Goal: Communication & Community: Share content

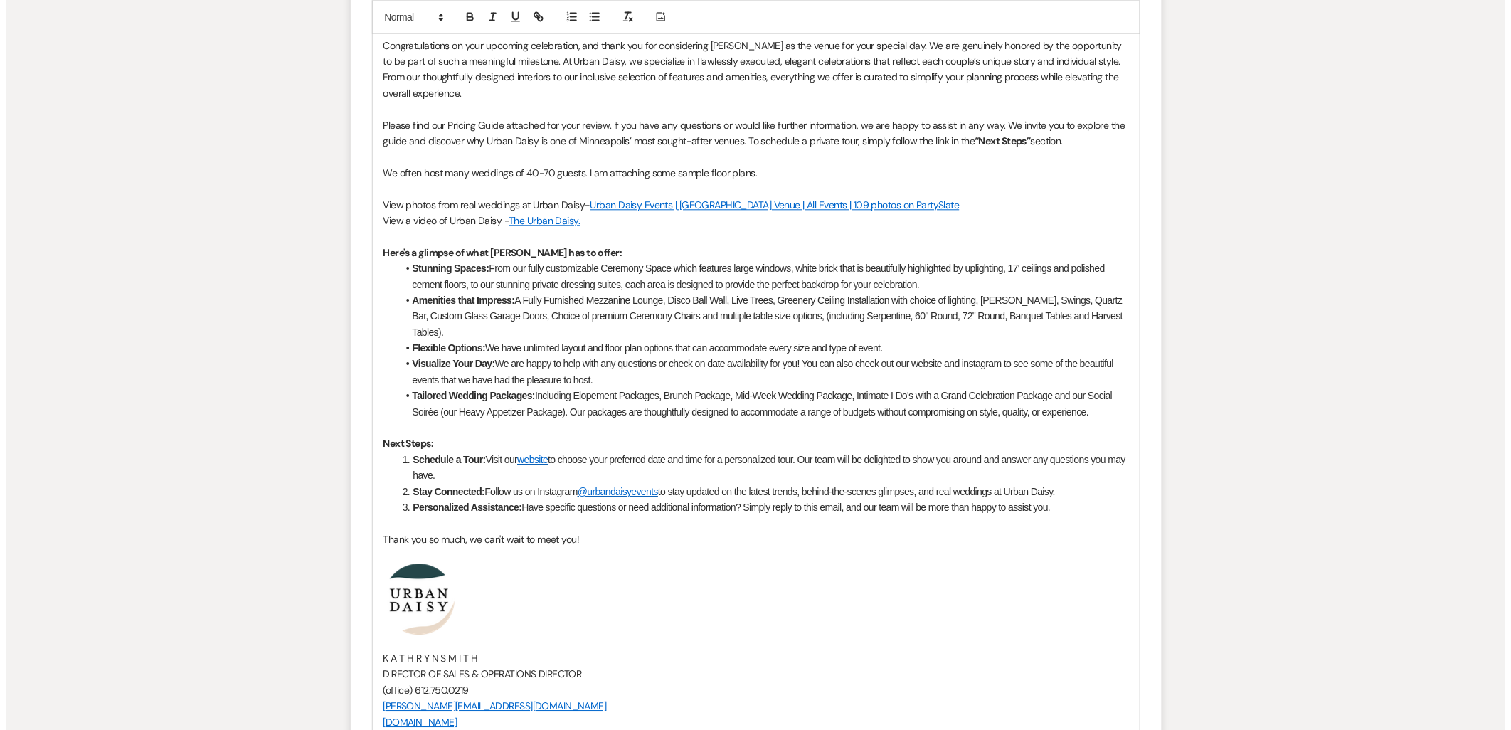
scroll to position [1278, 0]
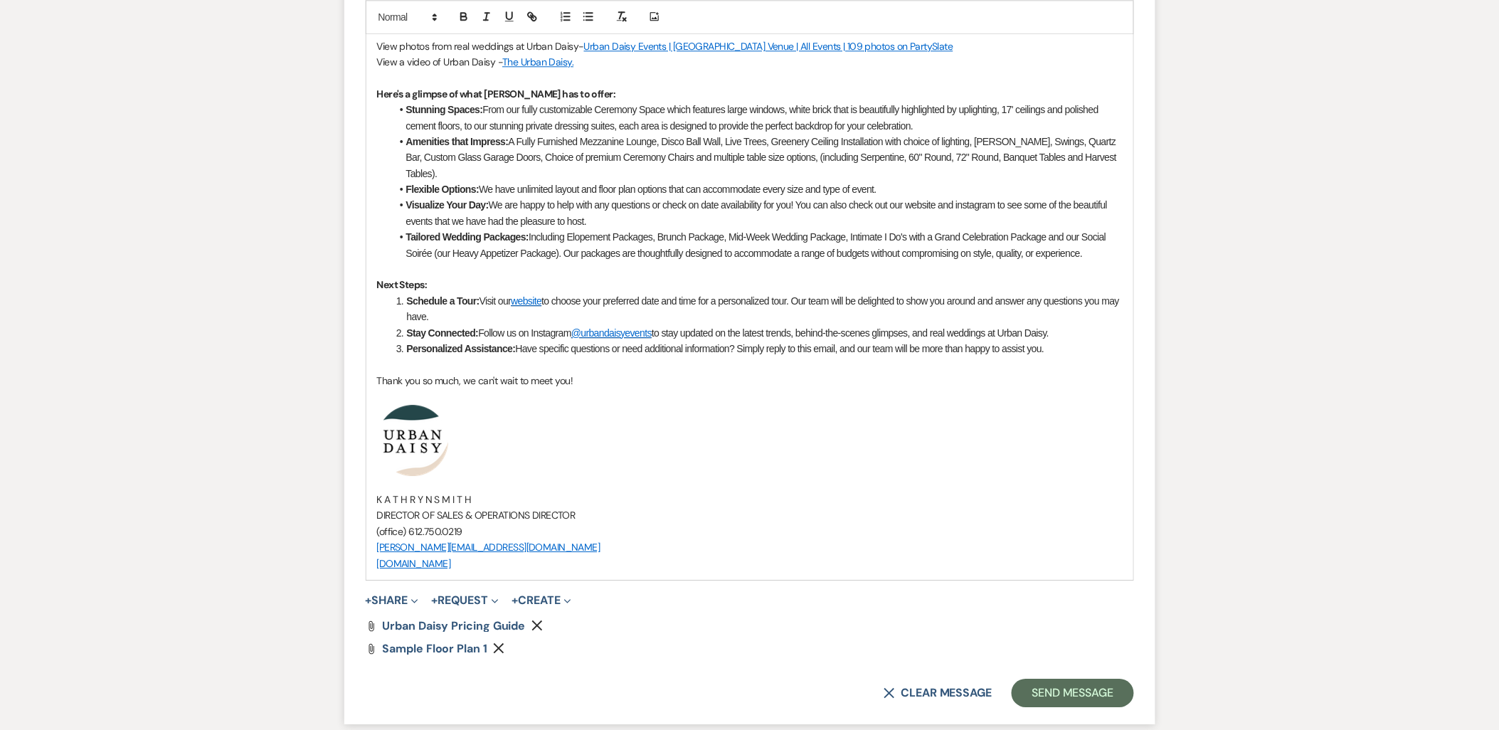
drag, startPoint x: 383, startPoint y: 598, endPoint x: 384, endPoint y: 612, distance: 15.0
click at [384, 598] on button "+ Share Expand" at bounding box center [392, 600] width 53 height 11
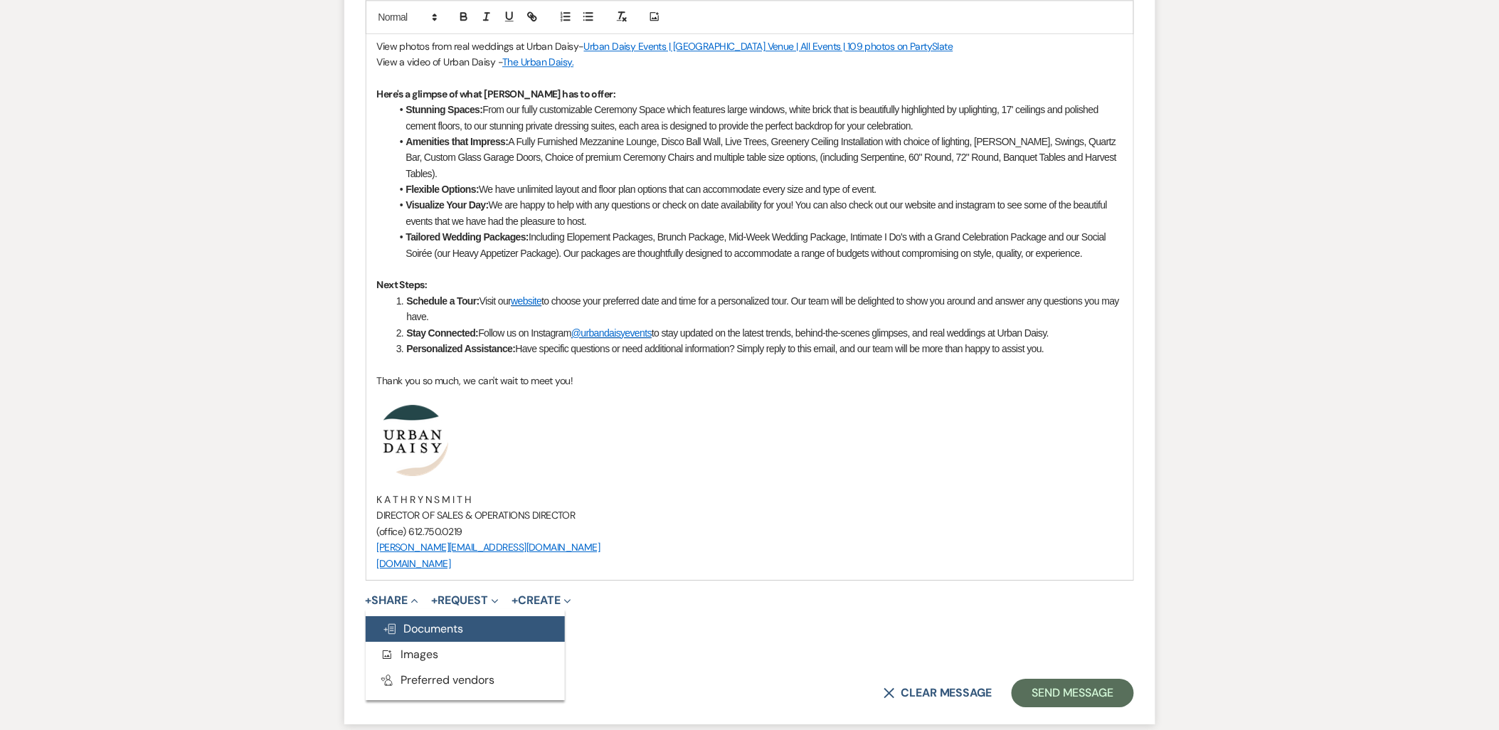
click at [386, 627] on use "button" at bounding box center [389, 629] width 11 height 10
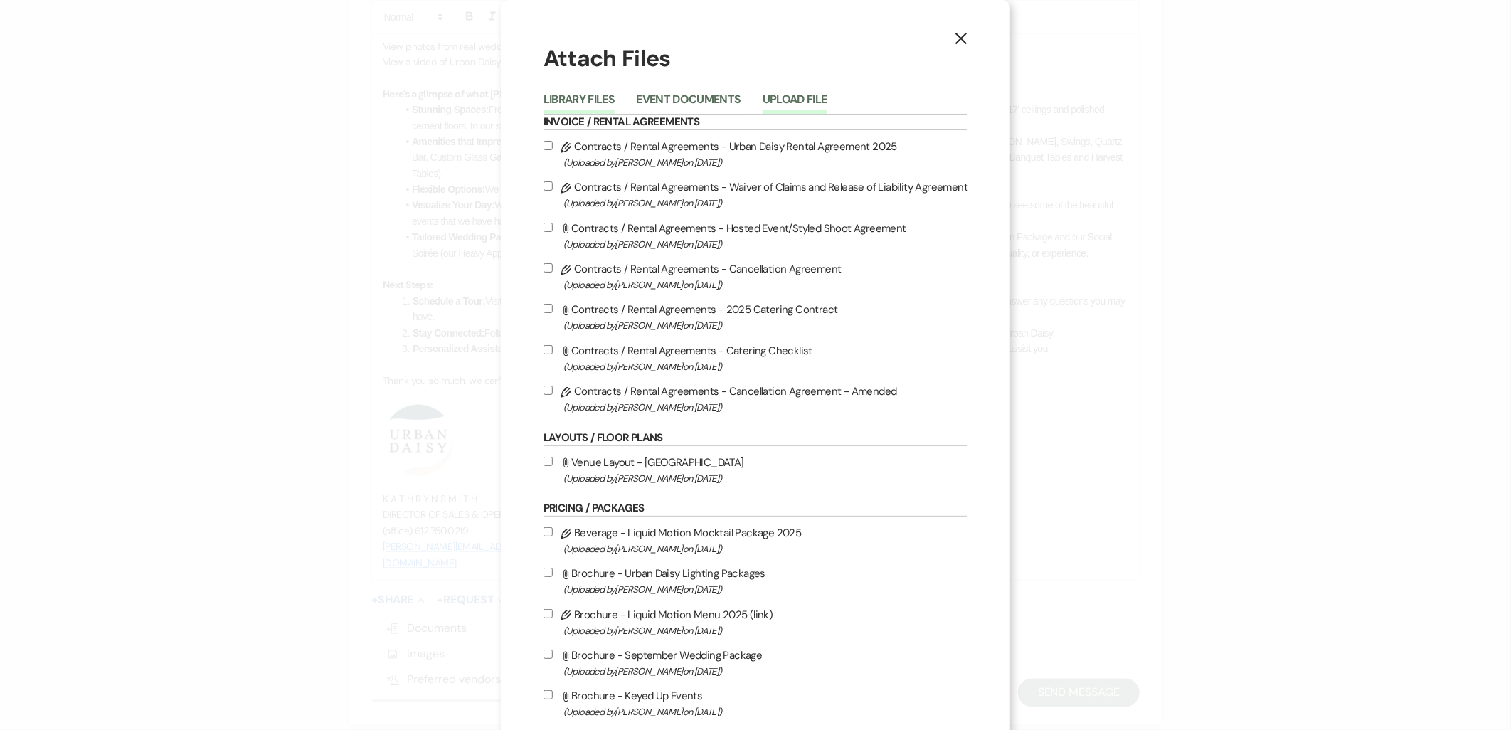
click at [801, 107] on button "Upload File" at bounding box center [795, 104] width 65 height 20
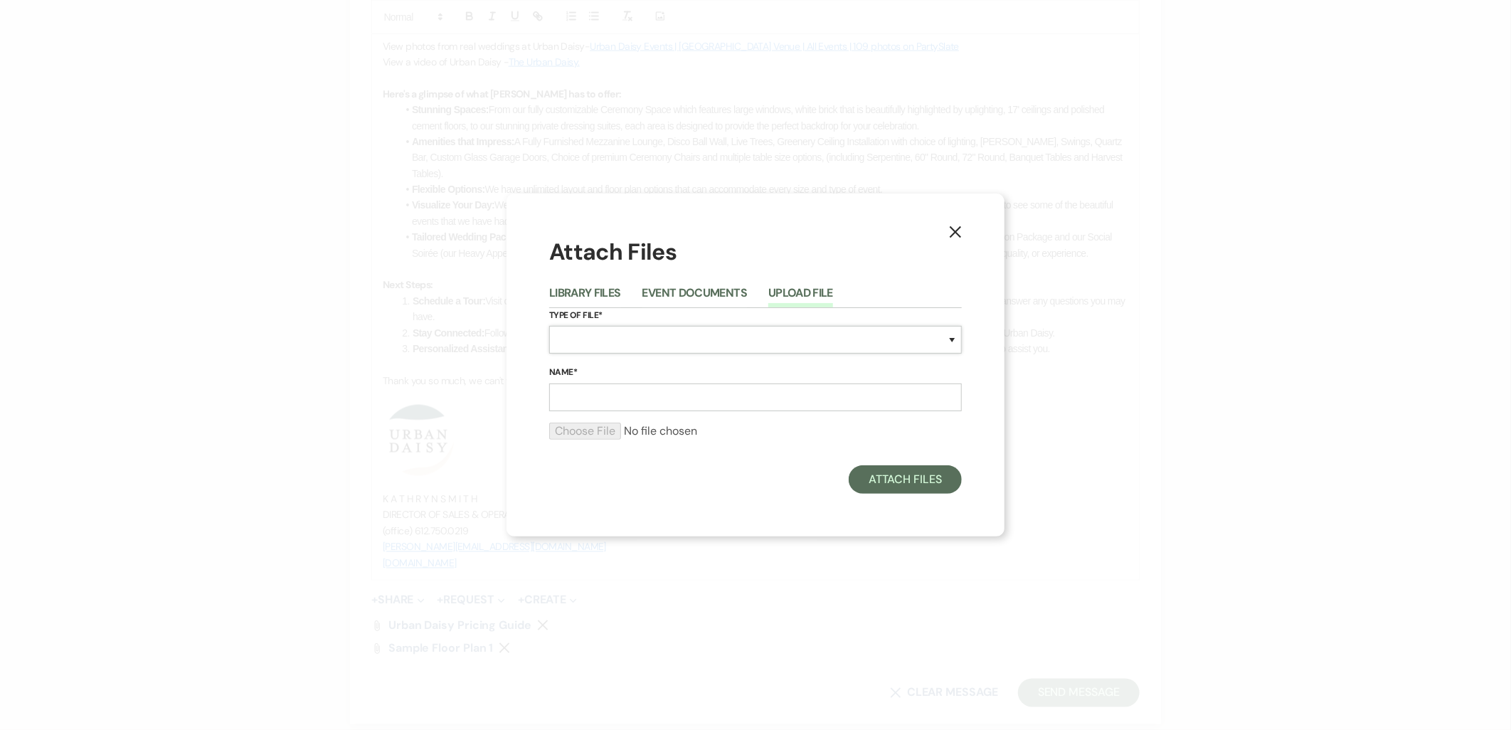
click at [694, 350] on select "Special Event Insurance Vendor Certificate of Insurance Contracts / Rental Agre…" at bounding box center [755, 340] width 413 height 28
select select "24"
click at [549, 326] on select "Special Event Insurance Vendor Certificate of Insurance Contracts / Rental Agre…" at bounding box center [755, 340] width 413 height 28
click at [649, 396] on input "Name*" at bounding box center [755, 397] width 413 height 28
type input "sample floor plan 2"
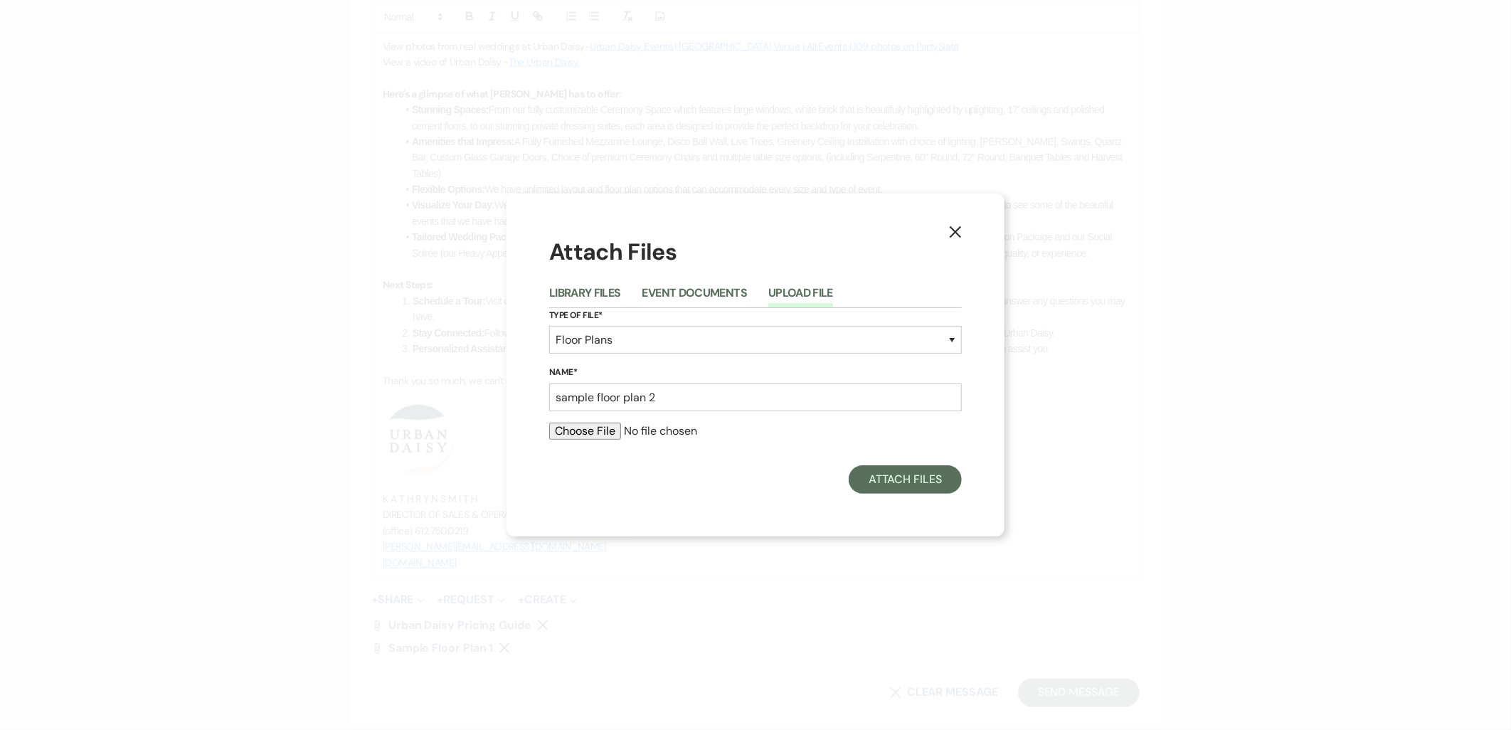
click at [562, 442] on div at bounding box center [755, 437] width 413 height 28
click at [562, 432] on input "file" at bounding box center [755, 431] width 413 height 17
